Goal: Navigation & Orientation: Find specific page/section

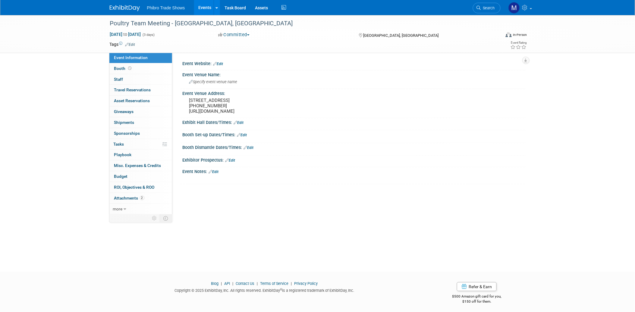
click at [162, 8] on span "Phibro Trade Shows" at bounding box center [166, 7] width 38 height 5
click at [178, 10] on ul "Phibro Trade Shows Events Add Event Bulk Upload Events Shareable Event Boards R…" at bounding box center [217, 7] width 141 height 15
click at [175, 10] on span "Phibro Trade Shows" at bounding box center [166, 7] width 38 height 5
click at [217, 7] on icon at bounding box center [217, 8] width 2 height 4
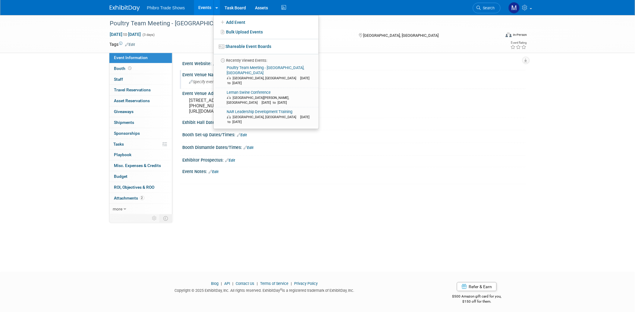
click at [337, 85] on div "Specify event venue name" at bounding box center [354, 81] width 334 height 9
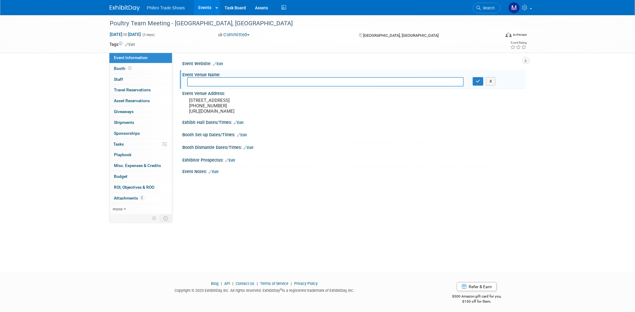
click at [121, 7] on img at bounding box center [125, 8] width 30 height 6
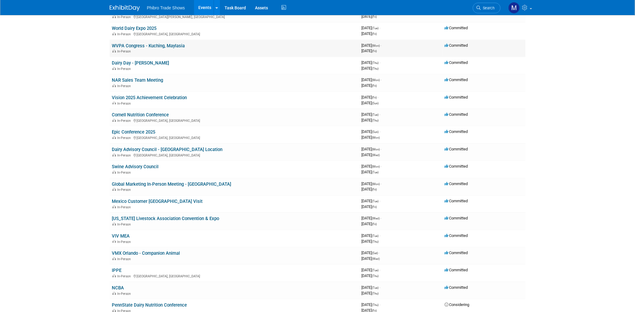
scroll to position [61, 0]
click at [258, 8] on link "Assets" at bounding box center [262, 7] width 22 height 15
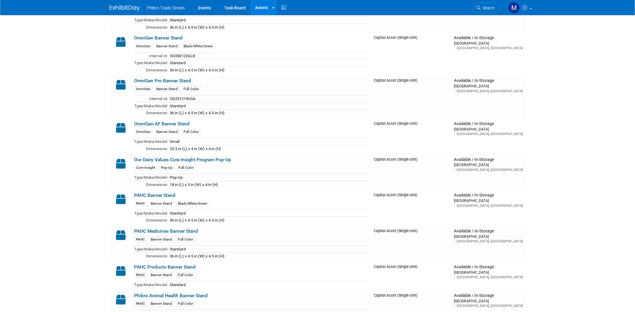
scroll to position [485, 0]
